Goal: Contribute content: Contribute content

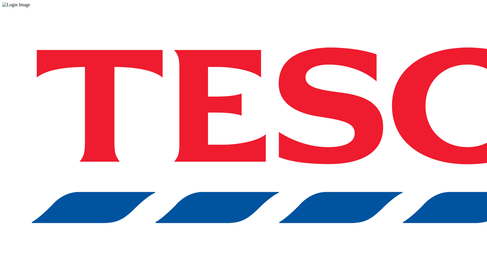
drag, startPoint x: 370, startPoint y: 146, endPoint x: 367, endPoint y: 144, distance: 3.5
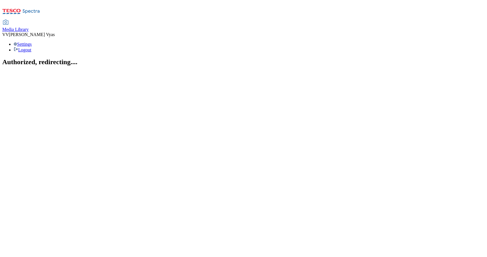
click at [29, 27] on span "Media Library" at bounding box center [15, 29] width 26 height 5
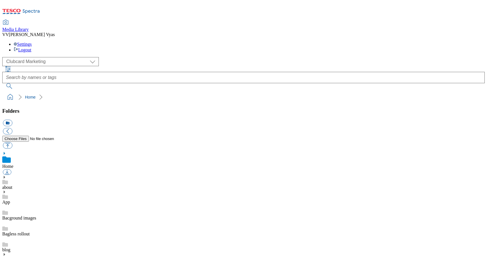
scroll to position [1, 0]
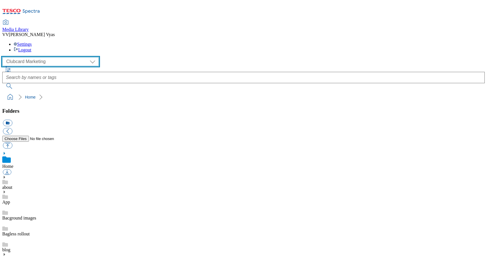
select select "flare-ghs-mktg"
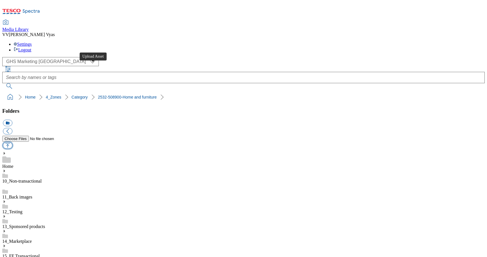
click at [12, 142] on button "button" at bounding box center [7, 145] width 9 height 7
type input "C:\fakepath\2532-508900-Home-and-furniture-category-GIF.gif"
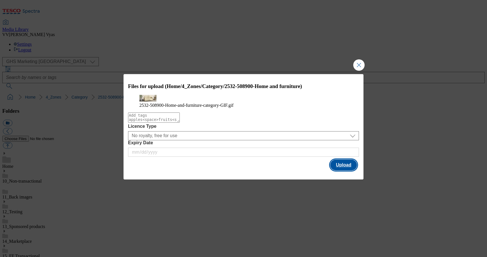
click at [348, 170] on button "Upload" at bounding box center [343, 165] width 27 height 11
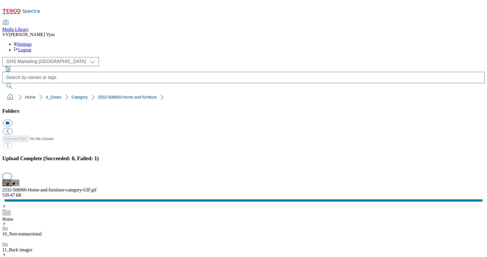
scroll to position [0, 0]
click at [11, 173] on button "button" at bounding box center [7, 175] width 9 height 5
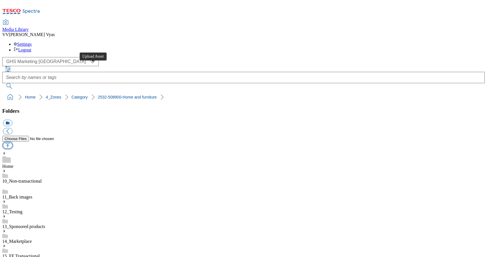
scroll to position [0, 0]
click at [12, 142] on button "button" at bounding box center [7, 145] width 9 height 7
type input "C:\fakepath\2532-508900_Header.jpg"
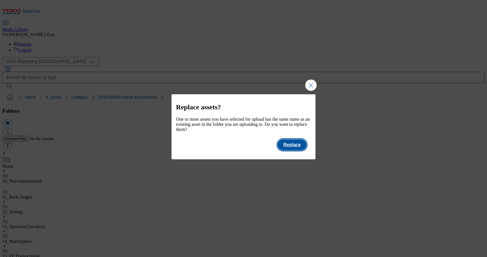
click at [293, 150] on button "Replace" at bounding box center [292, 144] width 29 height 11
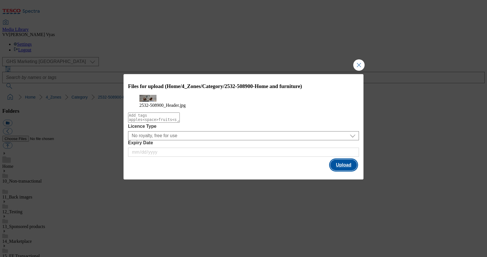
click at [345, 170] on button "Upload" at bounding box center [343, 165] width 27 height 11
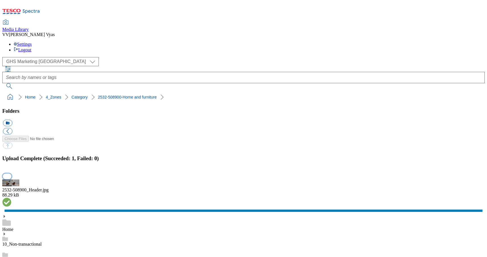
click at [11, 174] on button "button" at bounding box center [7, 176] width 9 height 5
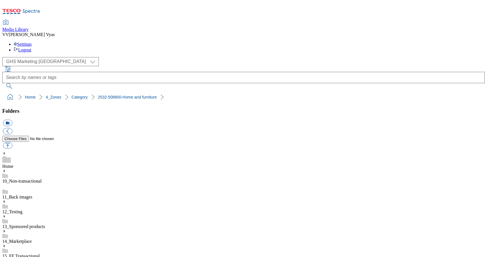
scroll to position [0, 0]
